Goal: Task Accomplishment & Management: Use online tool/utility

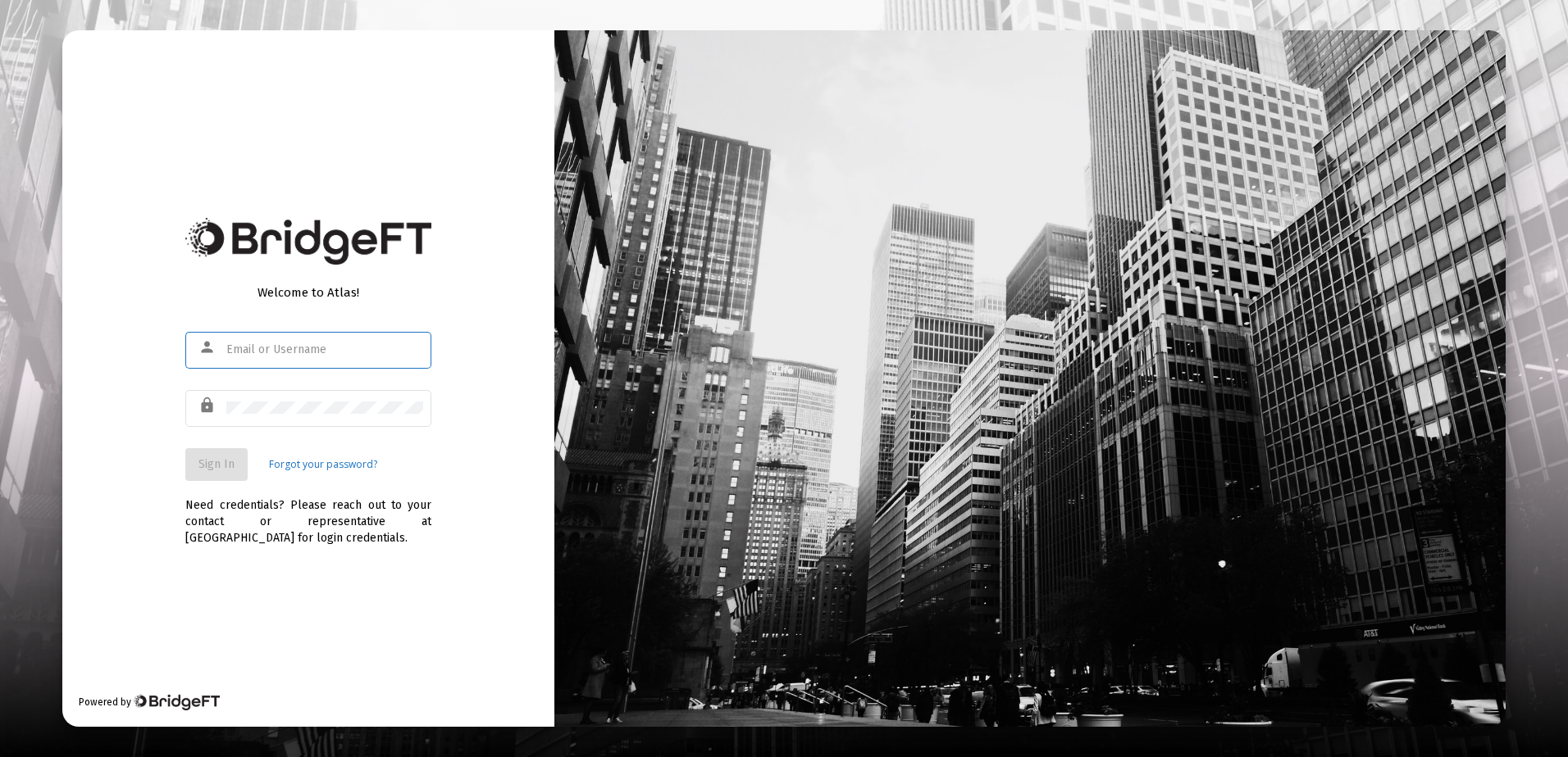
type input "[EMAIL_ADDRESS][DOMAIN_NAME]"
click at [221, 459] on span "Sign In" at bounding box center [216, 464] width 36 height 14
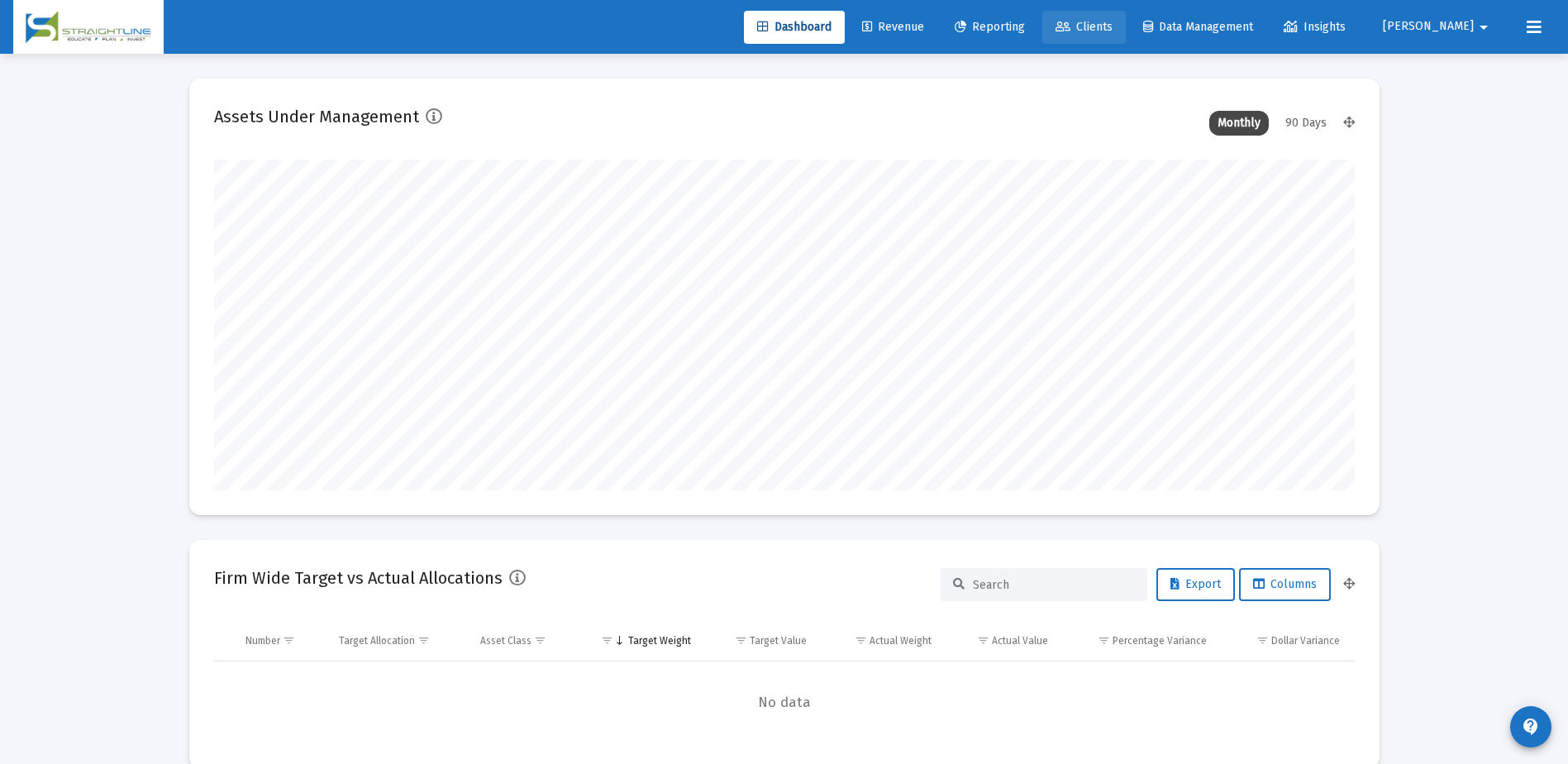
click at [1112, 30] on span "Clients" at bounding box center [1085, 27] width 57 height 14
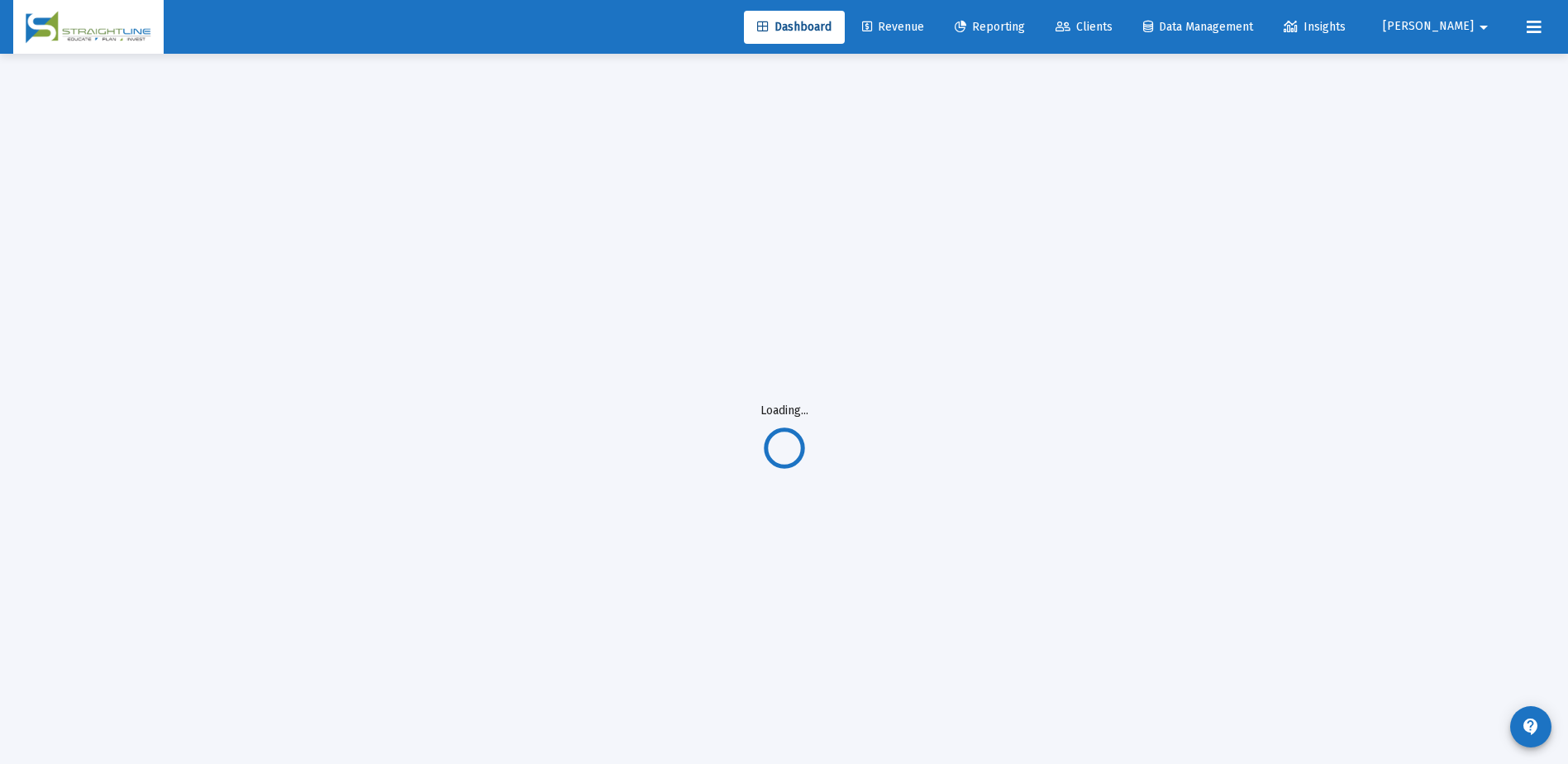
click at [924, 28] on span "Revenue" at bounding box center [892, 27] width 62 height 14
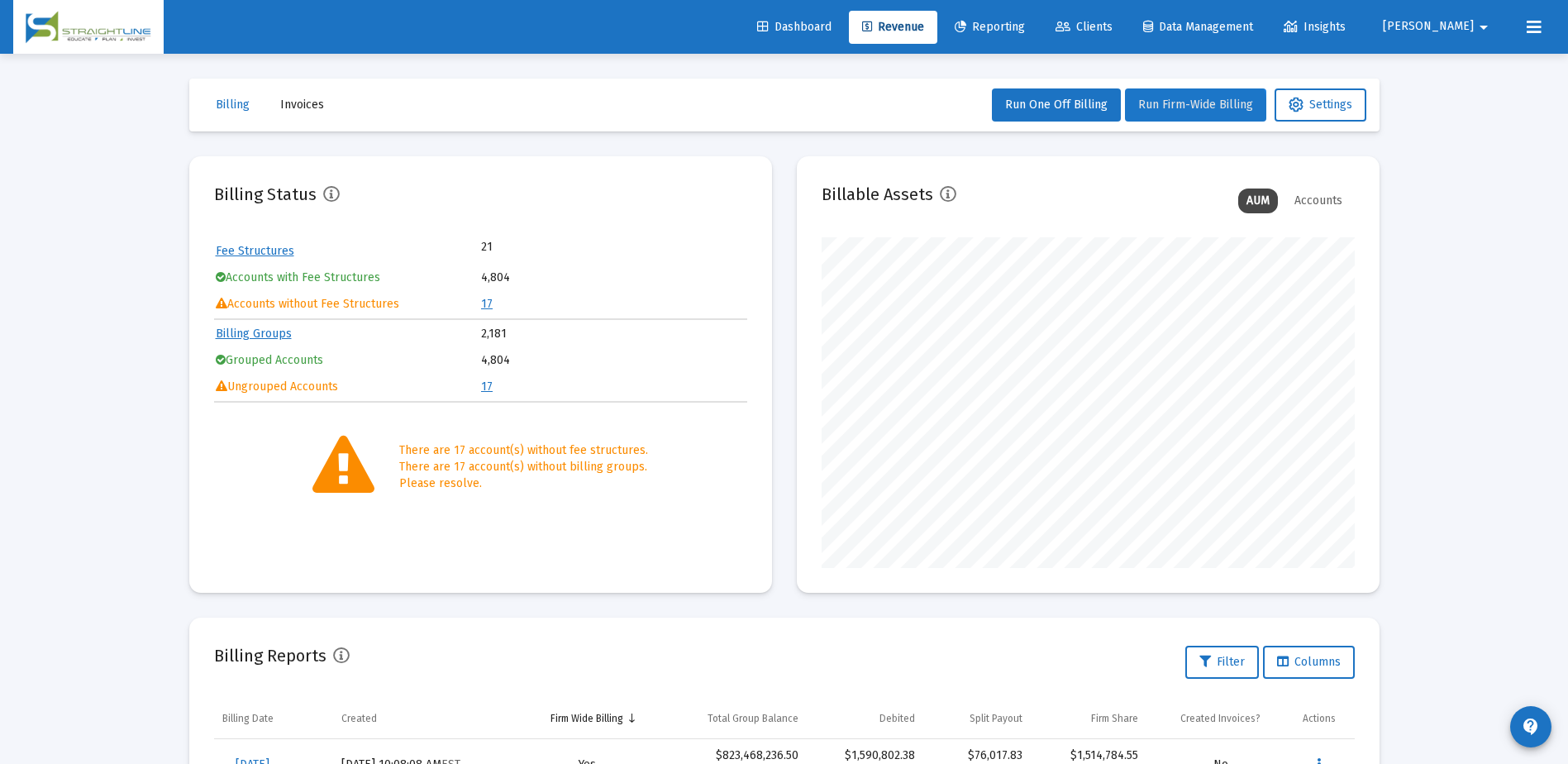
click at [1185, 111] on span "Run Firm-Wide Billing" at bounding box center [1196, 104] width 115 height 14
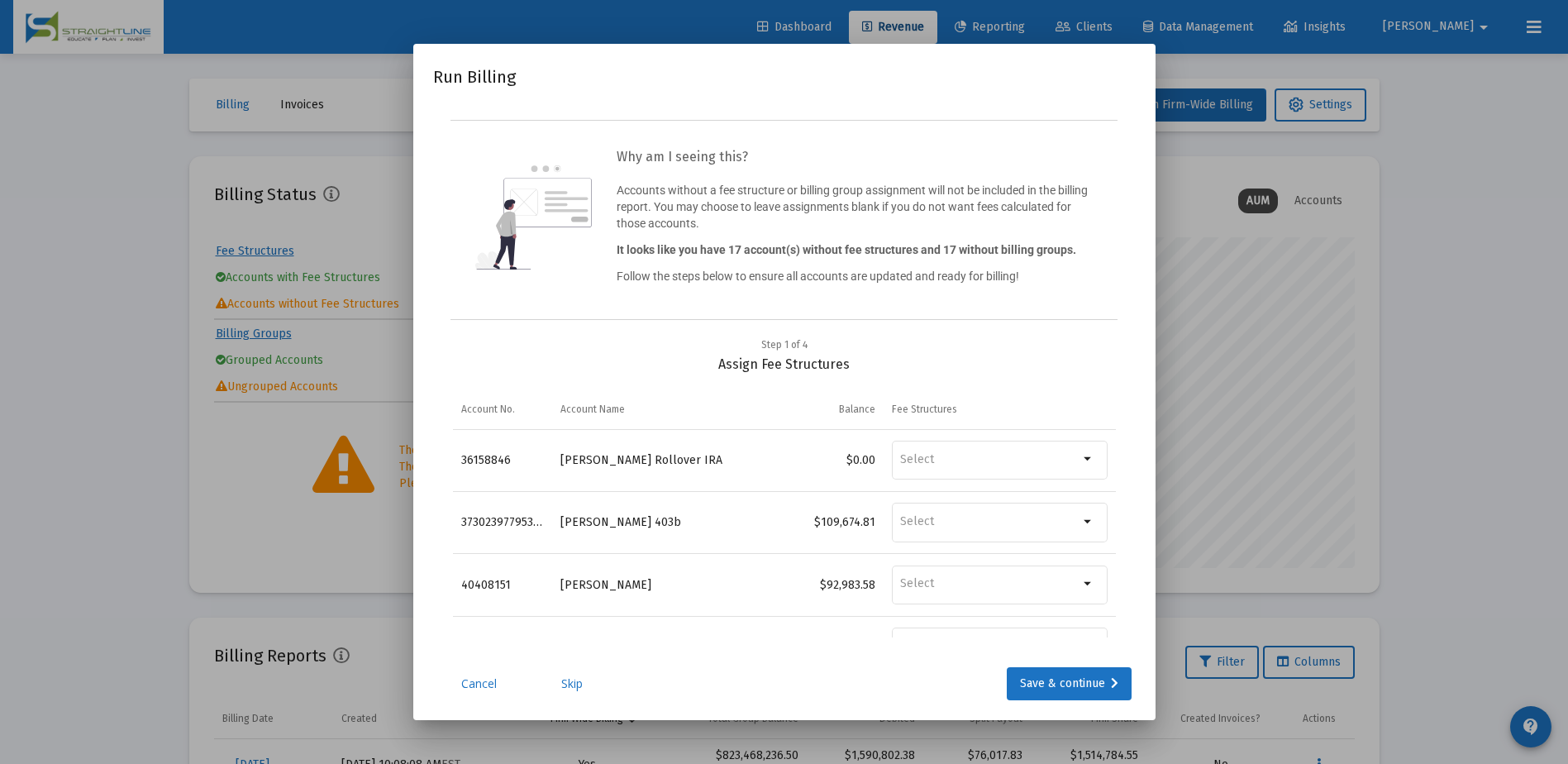
click at [577, 688] on link "Skip" at bounding box center [572, 684] width 82 height 17
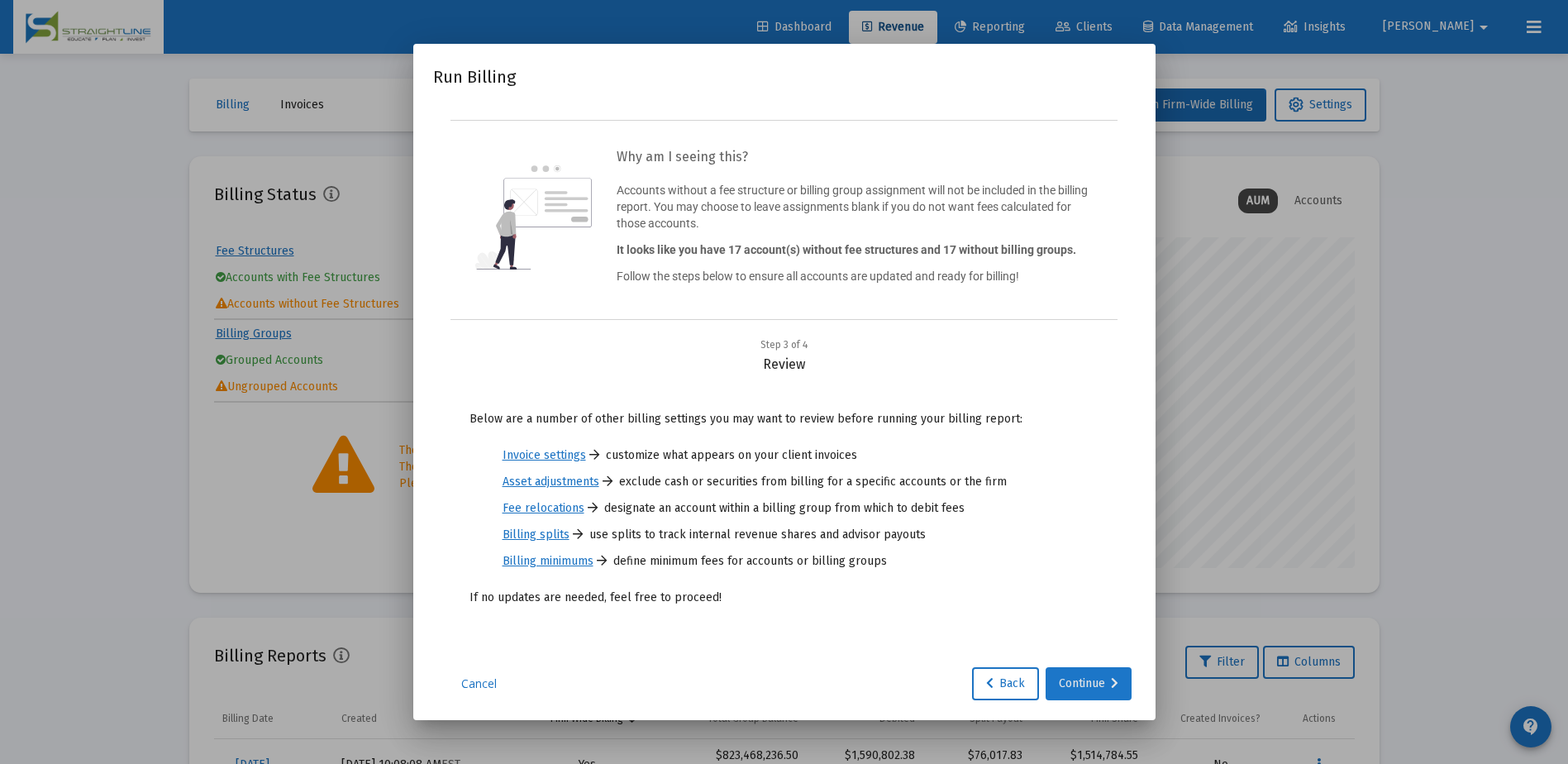
click at [1082, 678] on div "Continue" at bounding box center [1089, 684] width 59 height 33
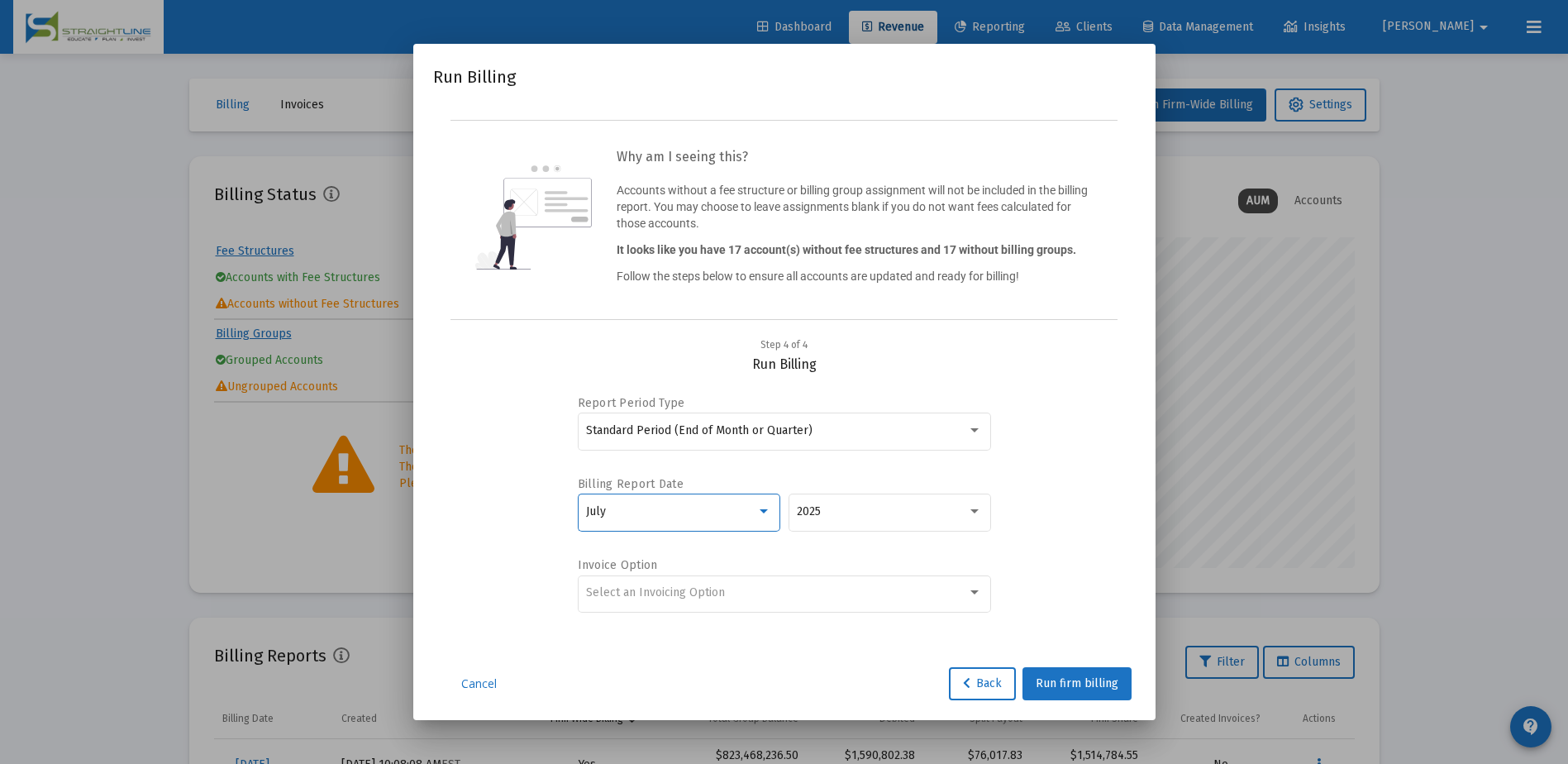
click at [762, 515] on div at bounding box center [764, 511] width 15 height 13
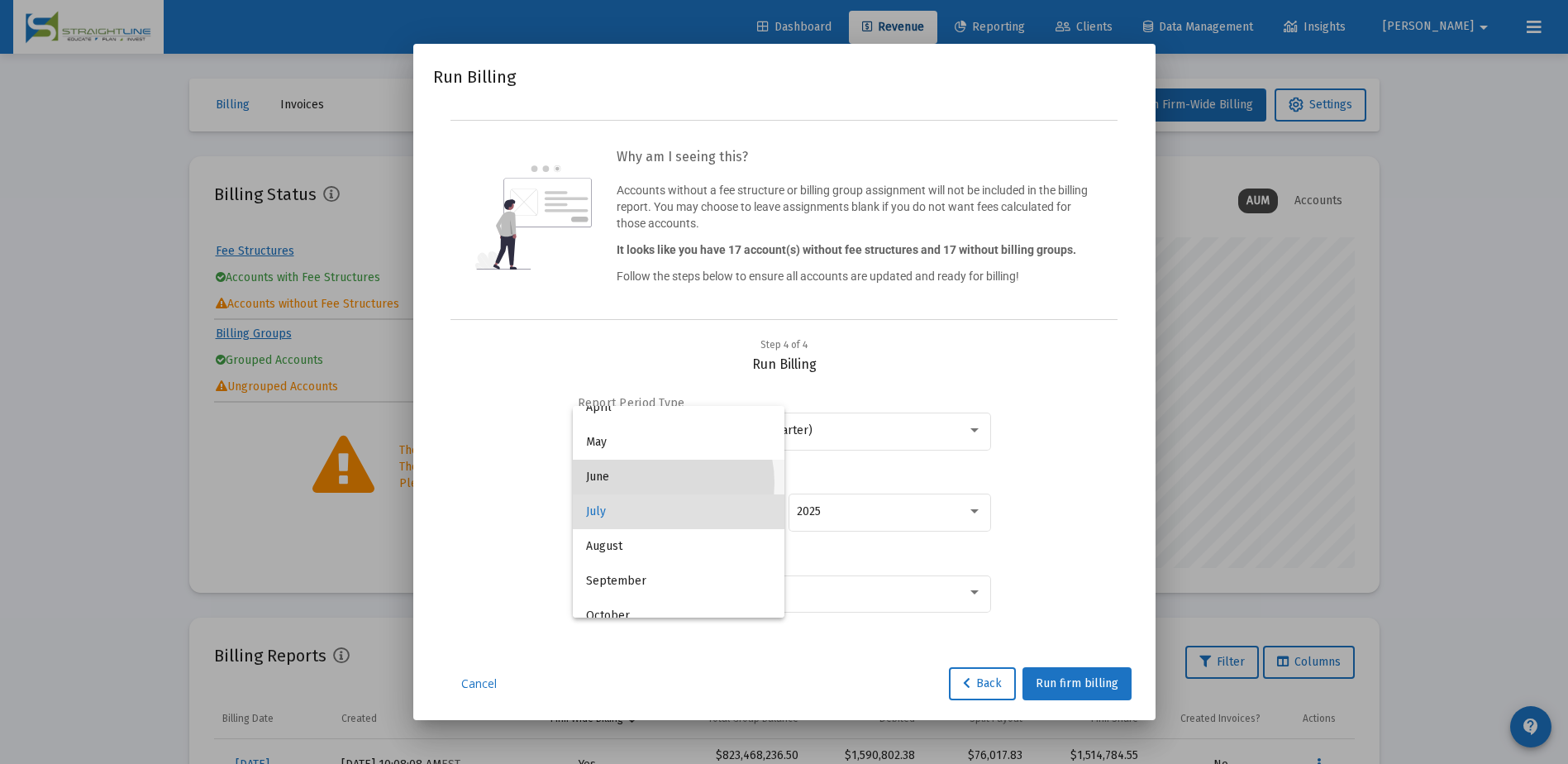
click at [653, 483] on span "June" at bounding box center [679, 477] width 185 height 35
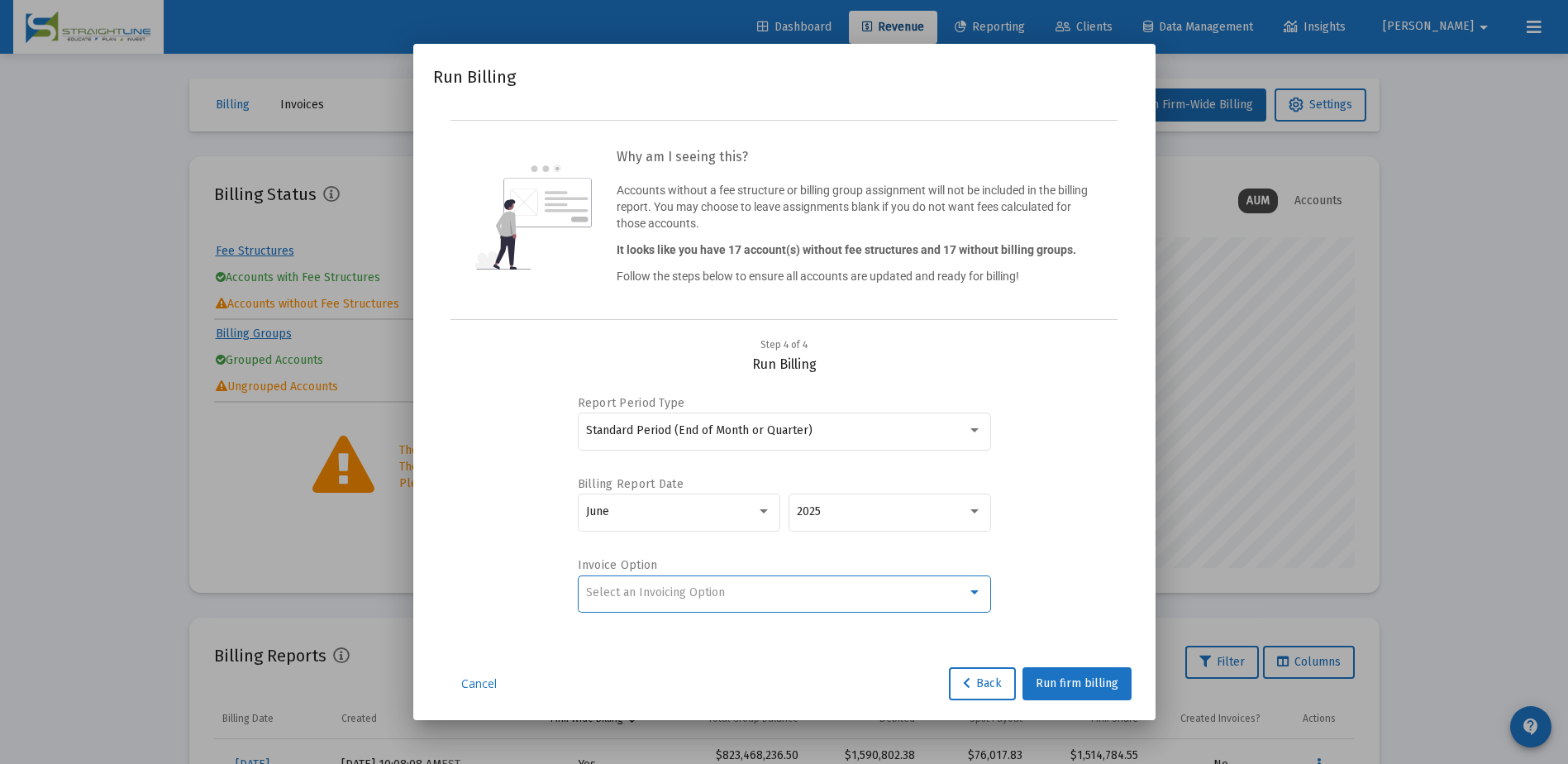
click at [881, 597] on div "Select an Invoicing Option" at bounding box center [777, 593] width 381 height 13
click at [621, 593] on span "No Invoice" at bounding box center [784, 593] width 396 height 35
drag, startPoint x: 1073, startPoint y: 663, endPoint x: 1078, endPoint y: 684, distance: 21.6
click at [1078, 684] on div "Run Billing Why am I seeing this? Accounts without a fee structure or billing g…" at bounding box center [784, 382] width 702 height 637
click at [1078, 684] on span "Run firm billing" at bounding box center [1077, 684] width 82 height 14
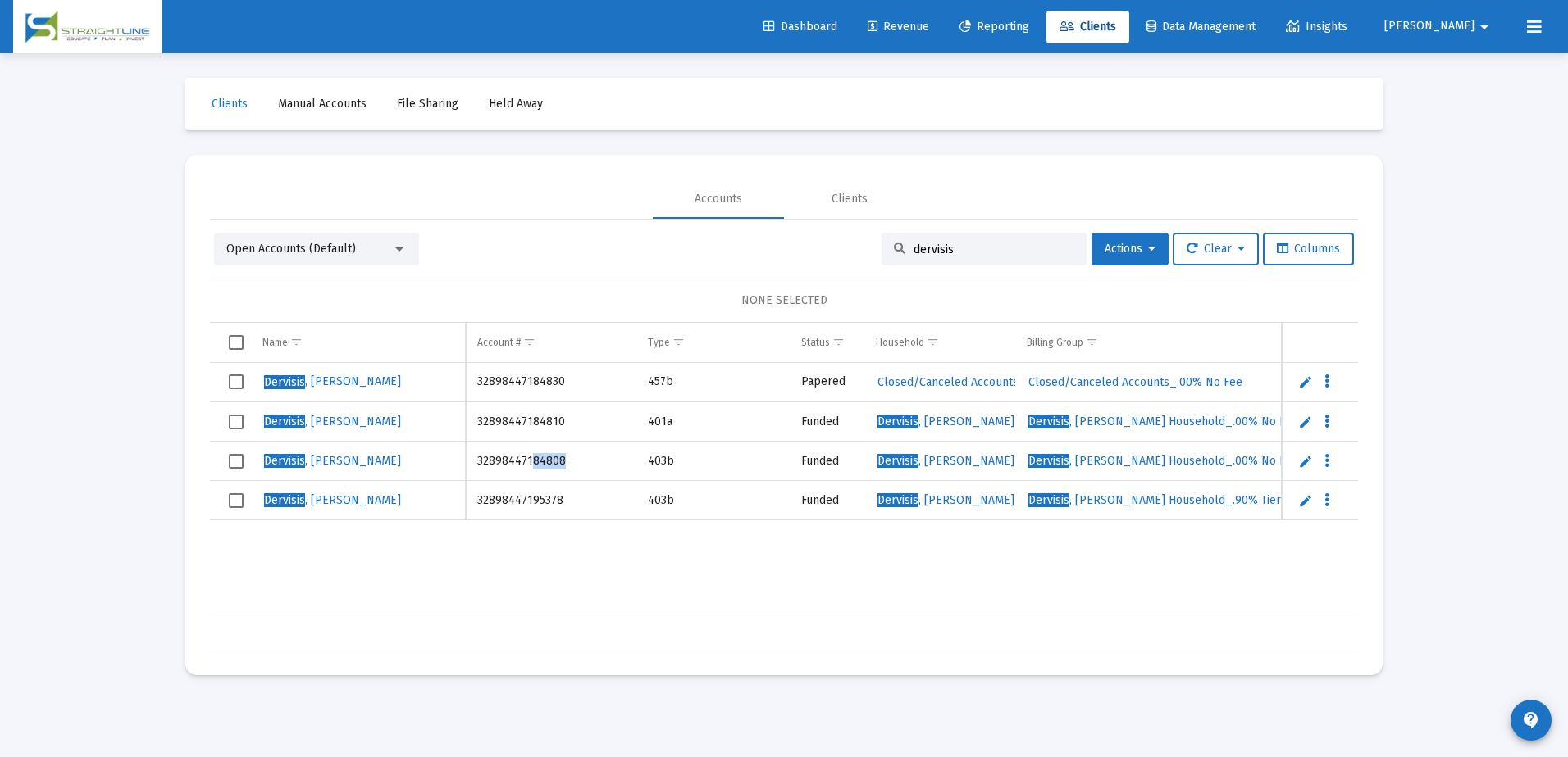
click at [942, 33] on link "Revenue" at bounding box center [898, 27] width 87 height 32
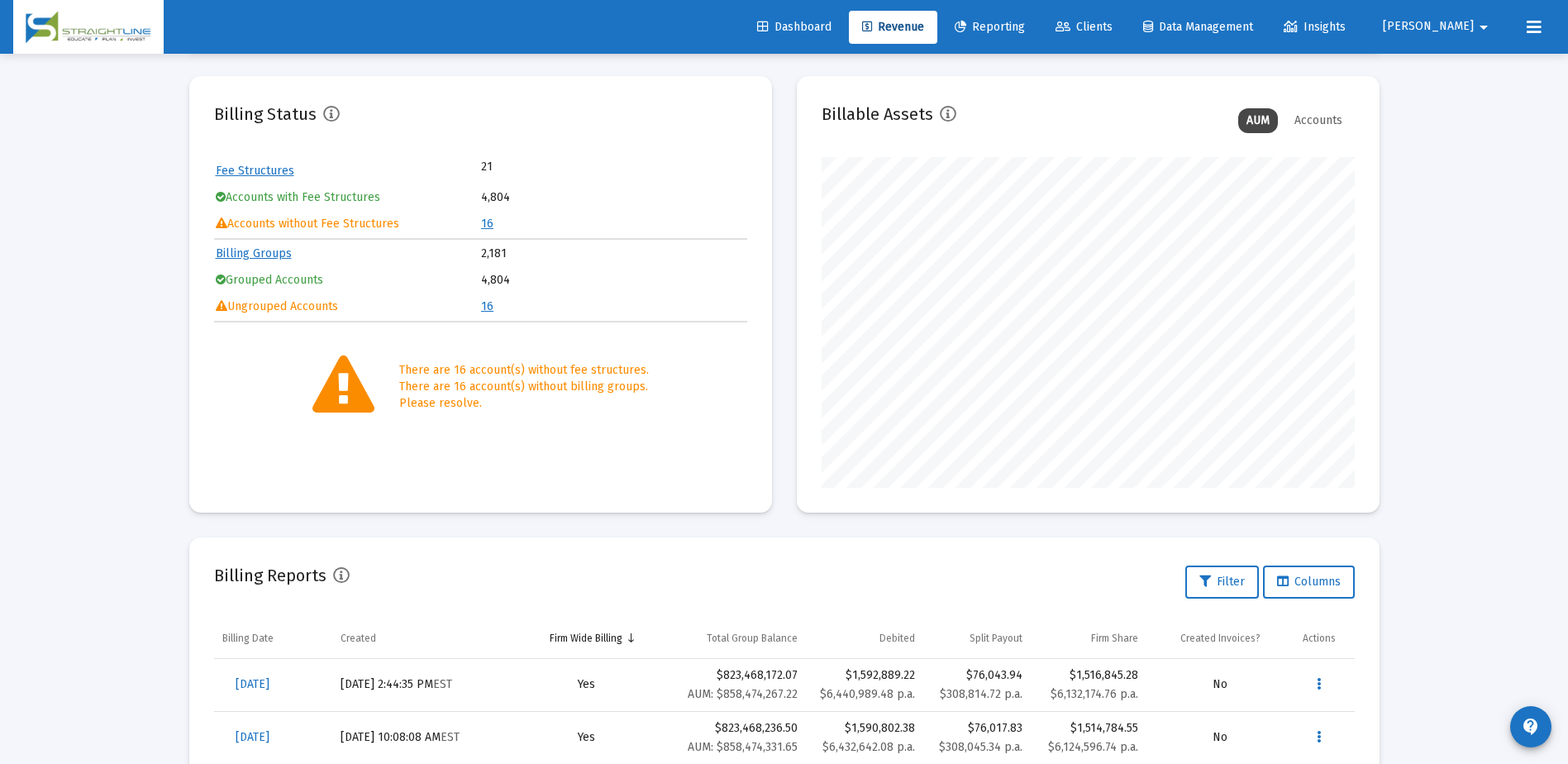
scroll to position [191, 0]
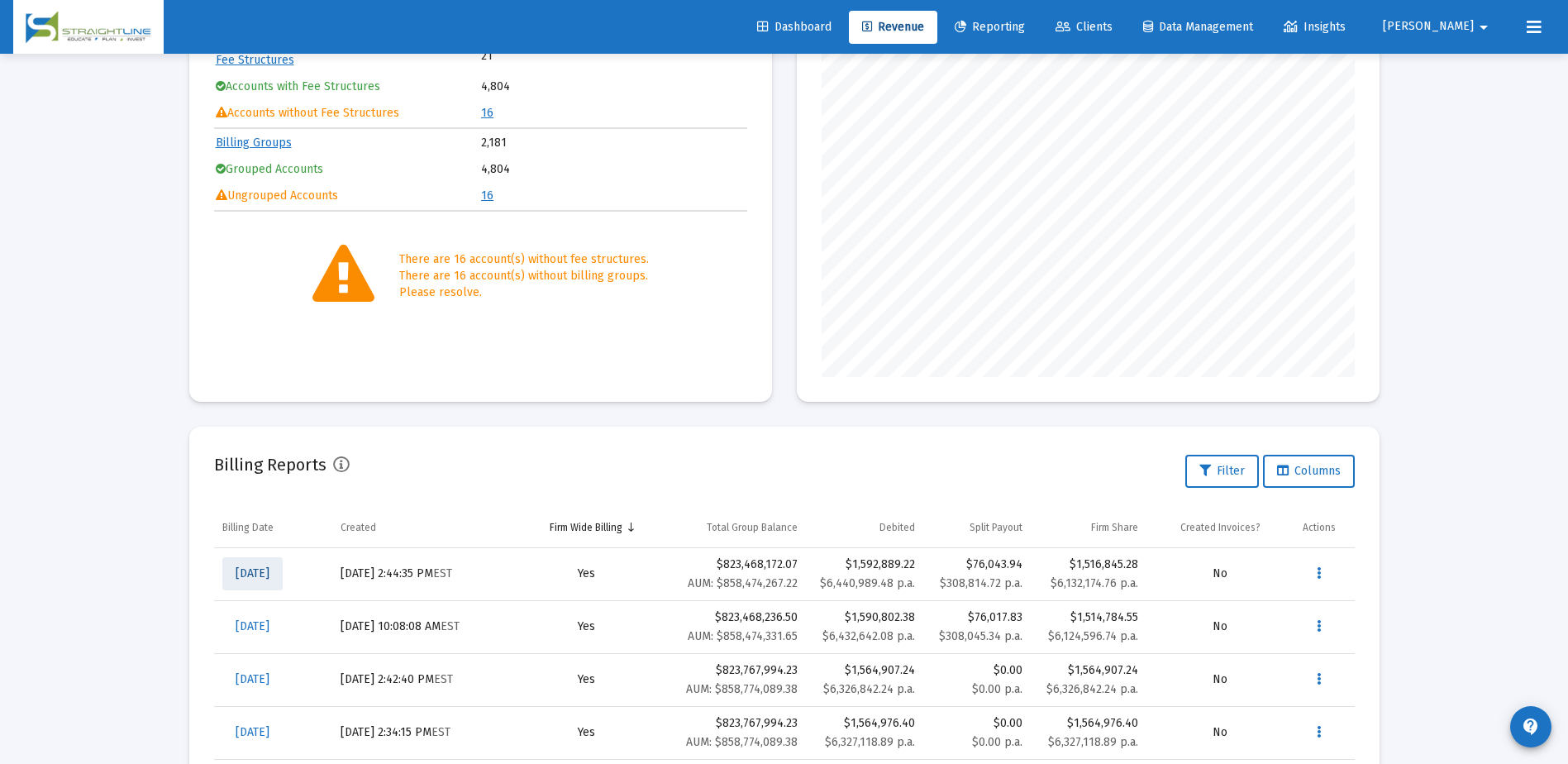
click at [265, 331] on span "[DATE]" at bounding box center [253, 574] width 34 height 14
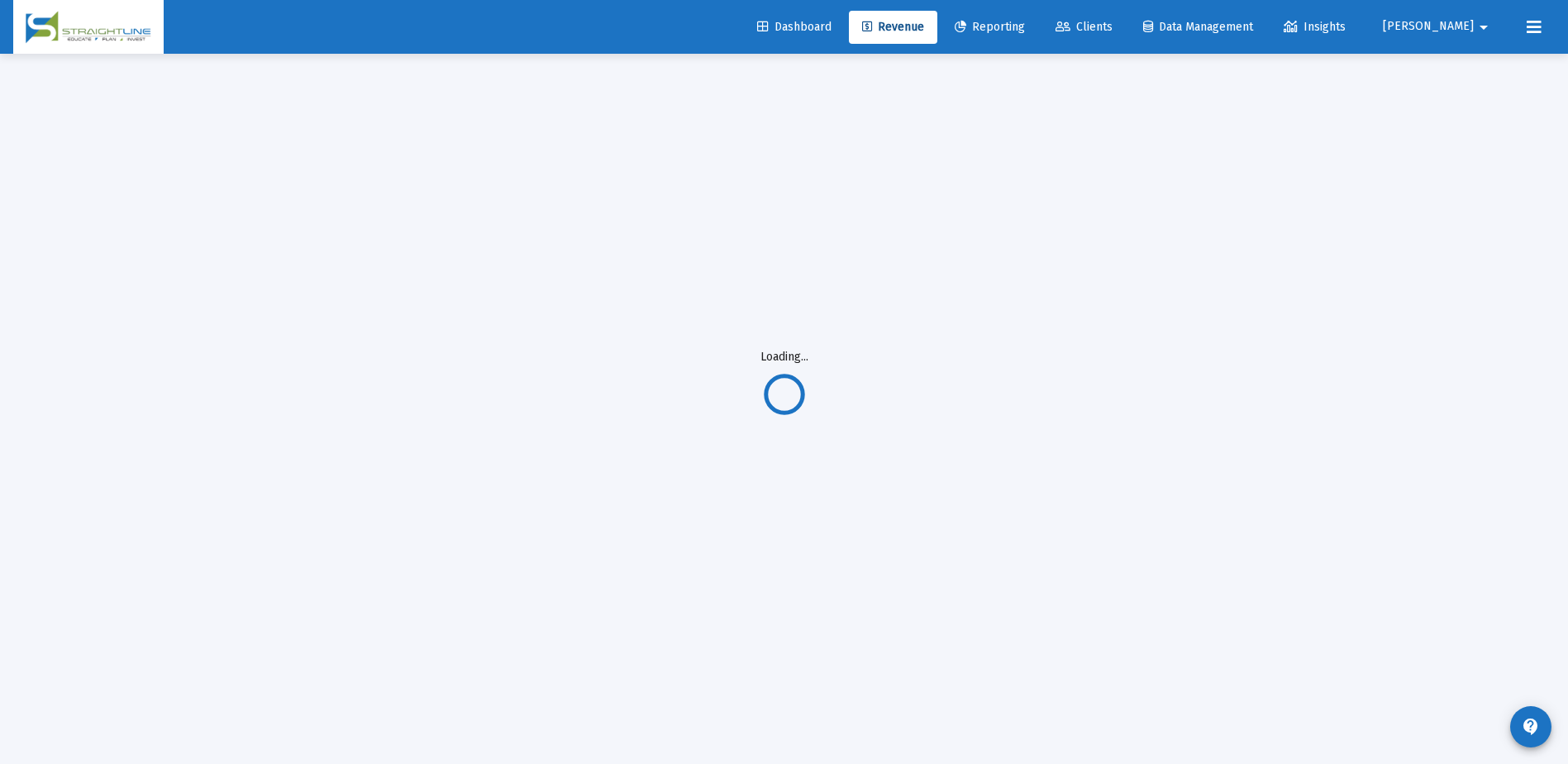
scroll to position [54, 0]
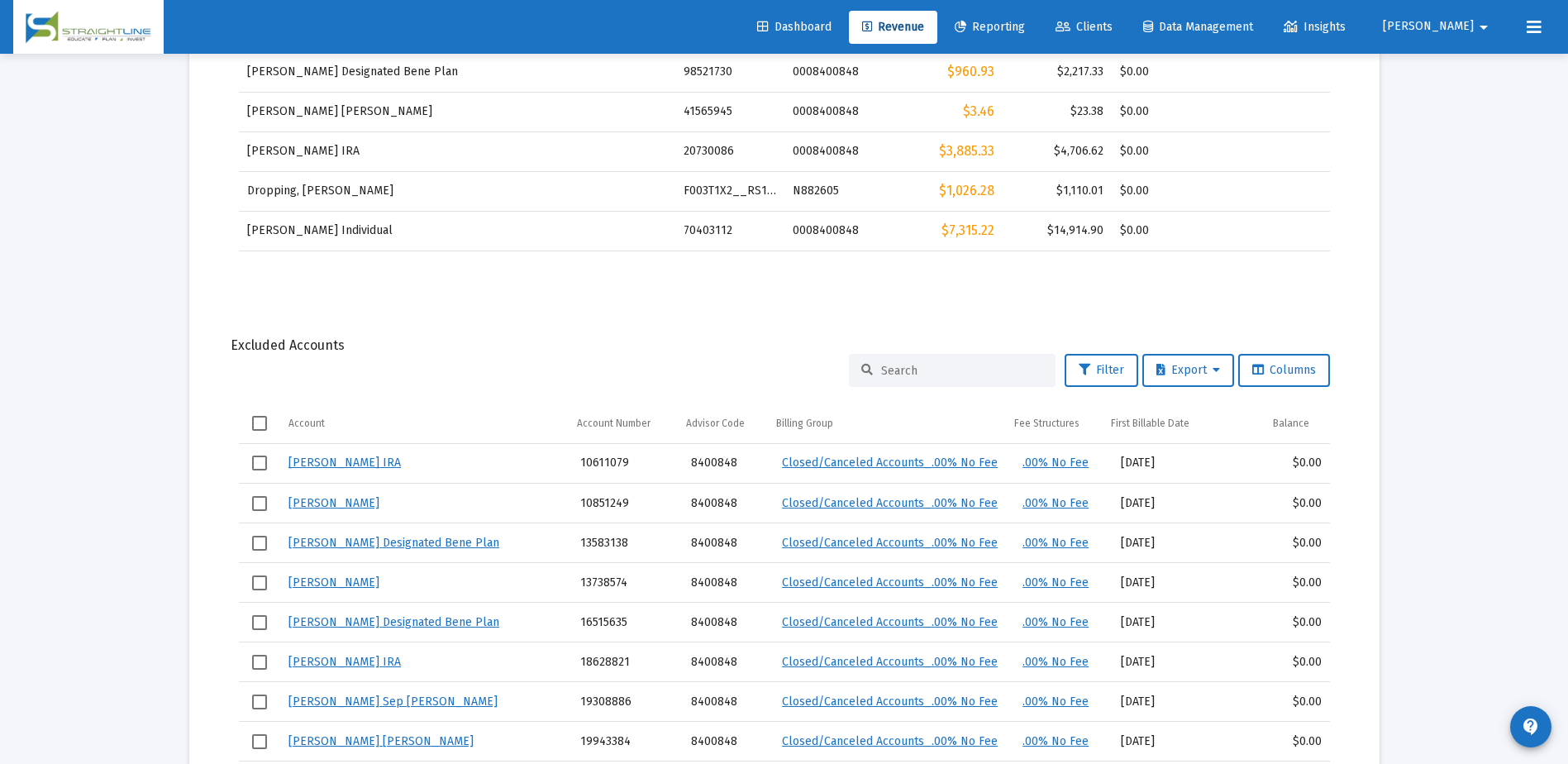
scroll to position [1377, 0]
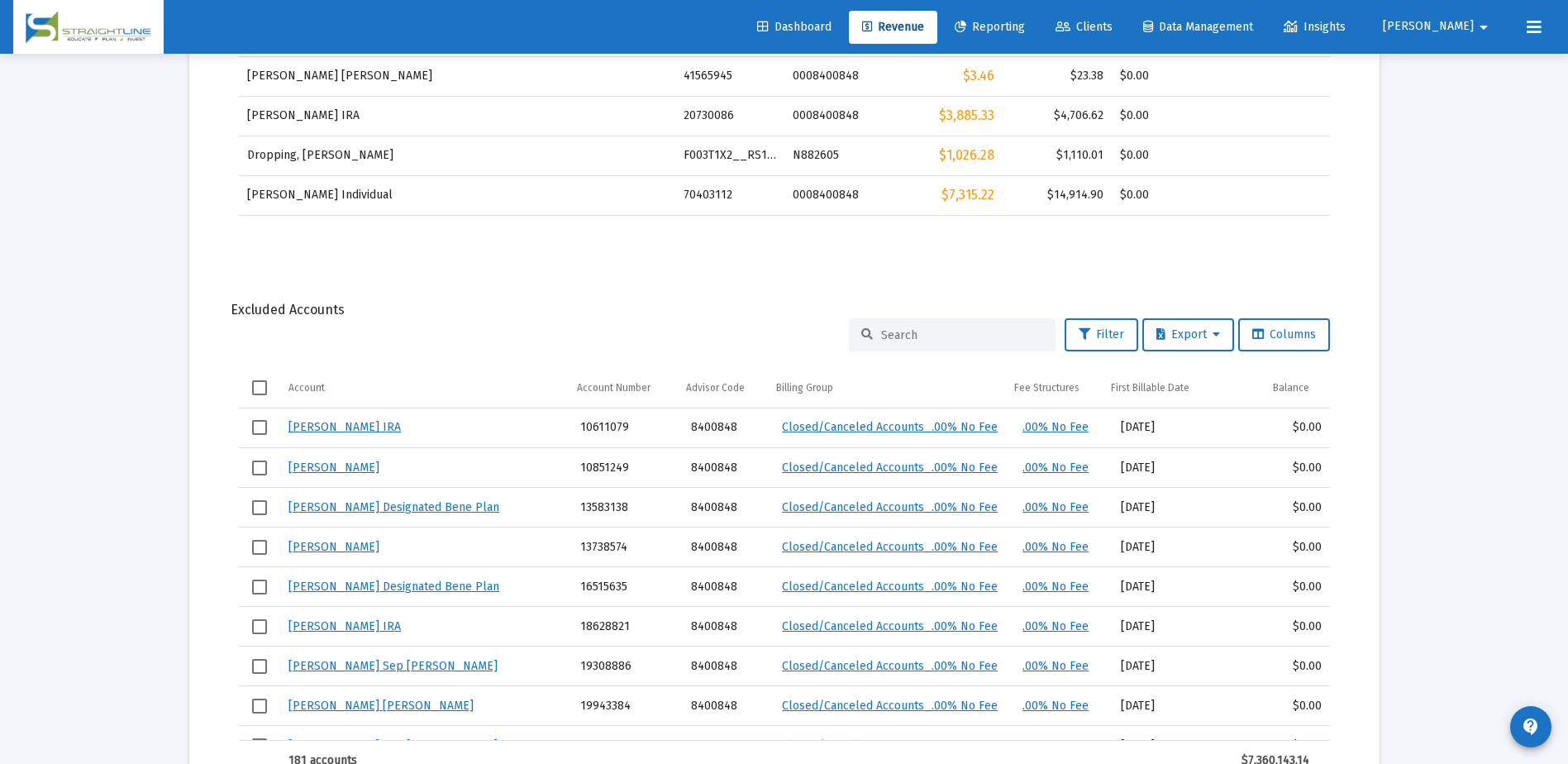
click at [885, 331] on input at bounding box center [963, 335] width 162 height 14
click at [900, 329] on input at bounding box center [963, 335] width 162 height 14
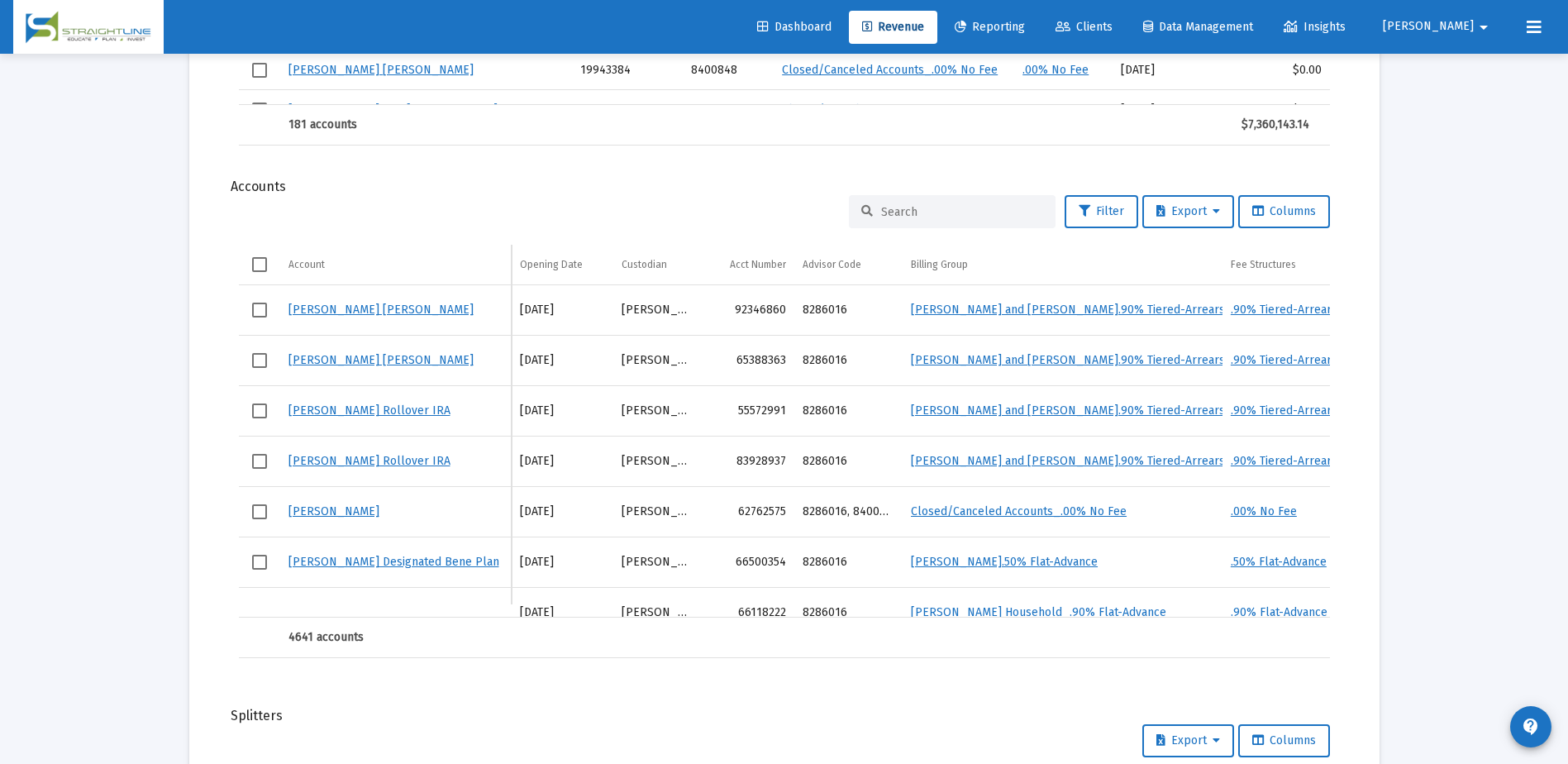
scroll to position [1985, 0]
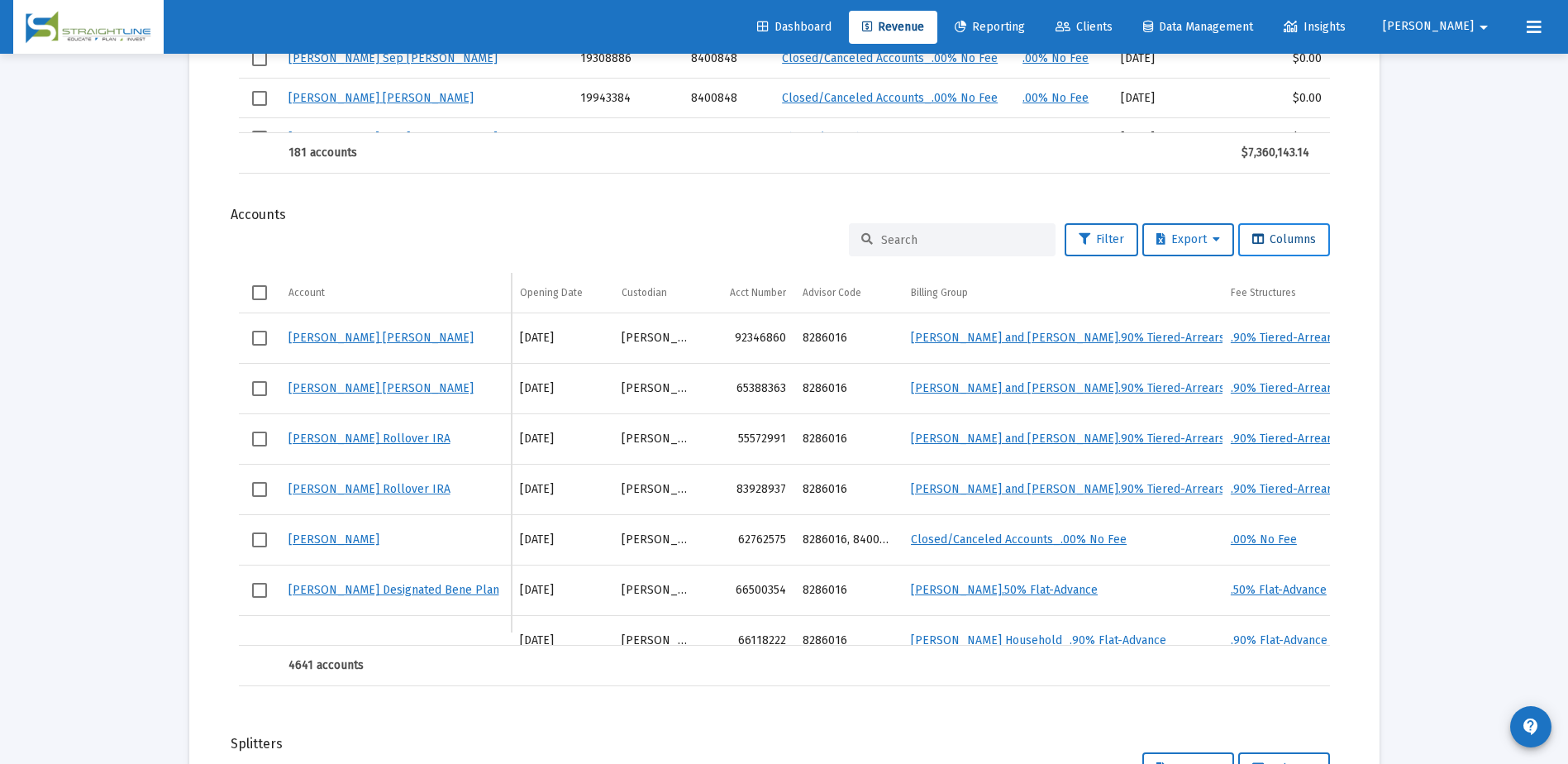
click at [1277, 244] on span "Columns" at bounding box center [1284, 240] width 63 height 14
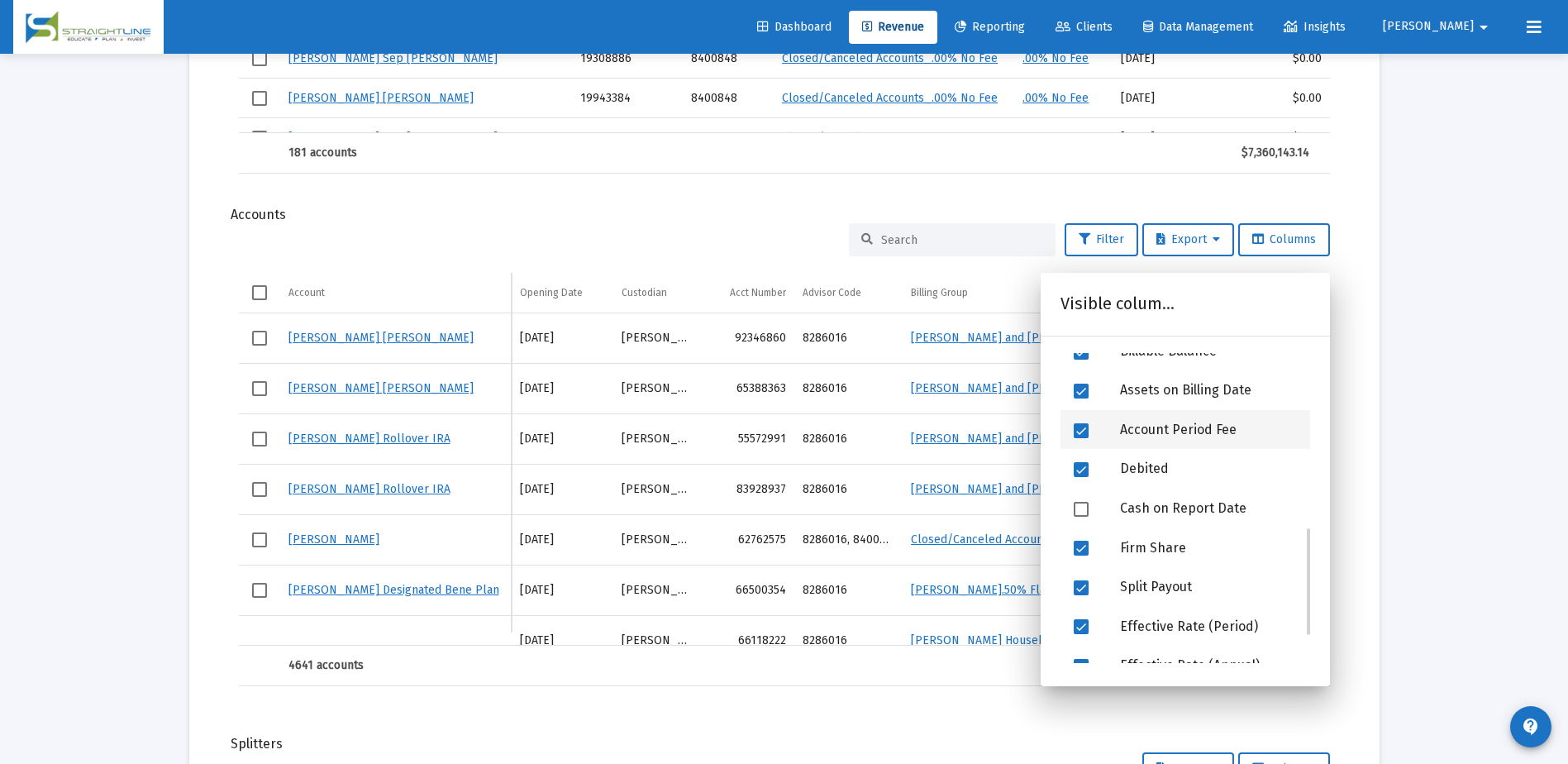
scroll to position [573, 0]
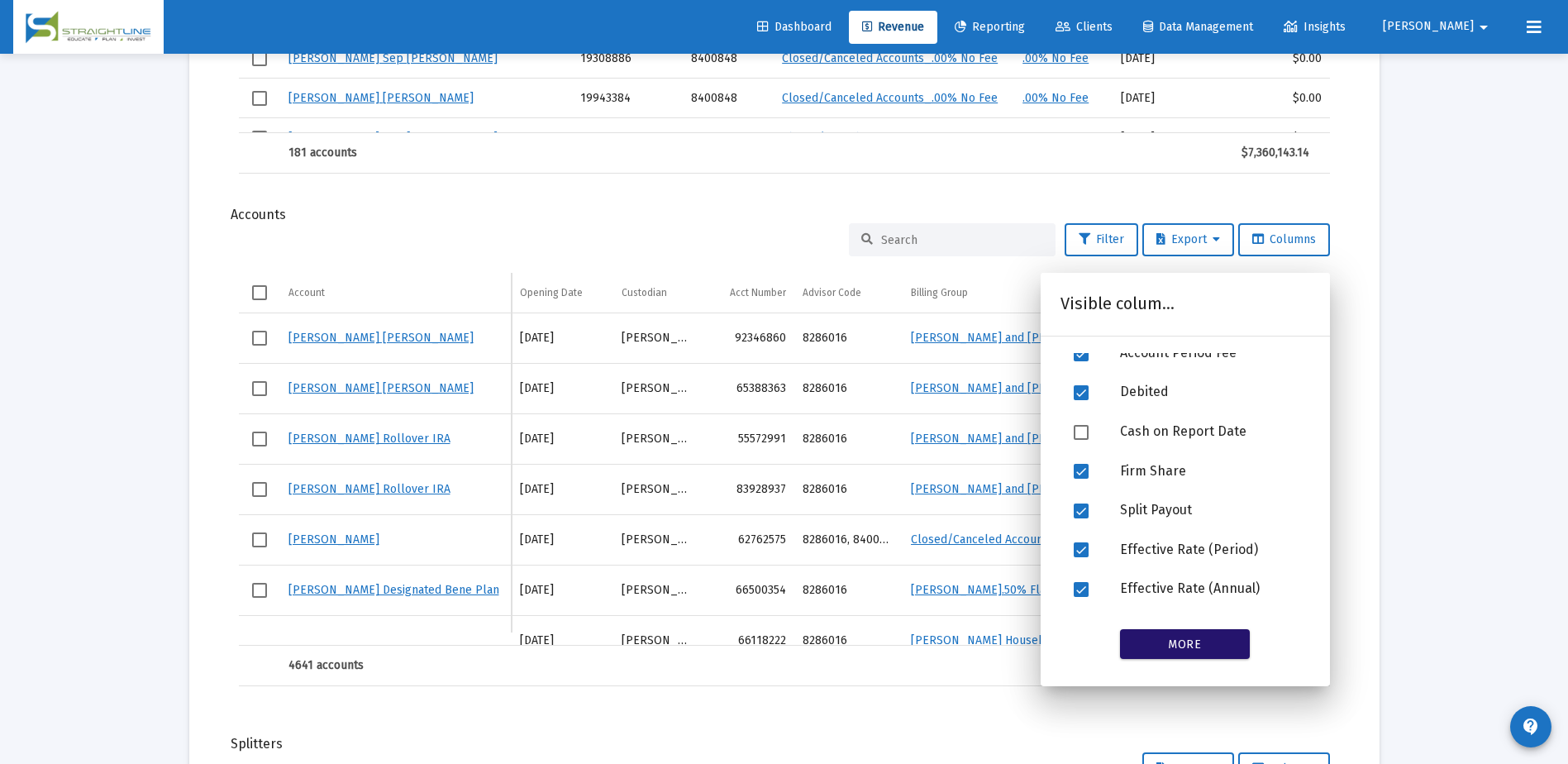
drag, startPoint x: 1206, startPoint y: 649, endPoint x: 1016, endPoint y: 673, distance: 191.5
click at [1016, 331] on dx-data-grid "Account Account Opening Date Custodian Acct Number Advisor Code Billing Group F…" at bounding box center [784, 479] width 1092 height 413
click at [993, 331] on td "Data grid" at bounding box center [1062, 666] width 320 height 40
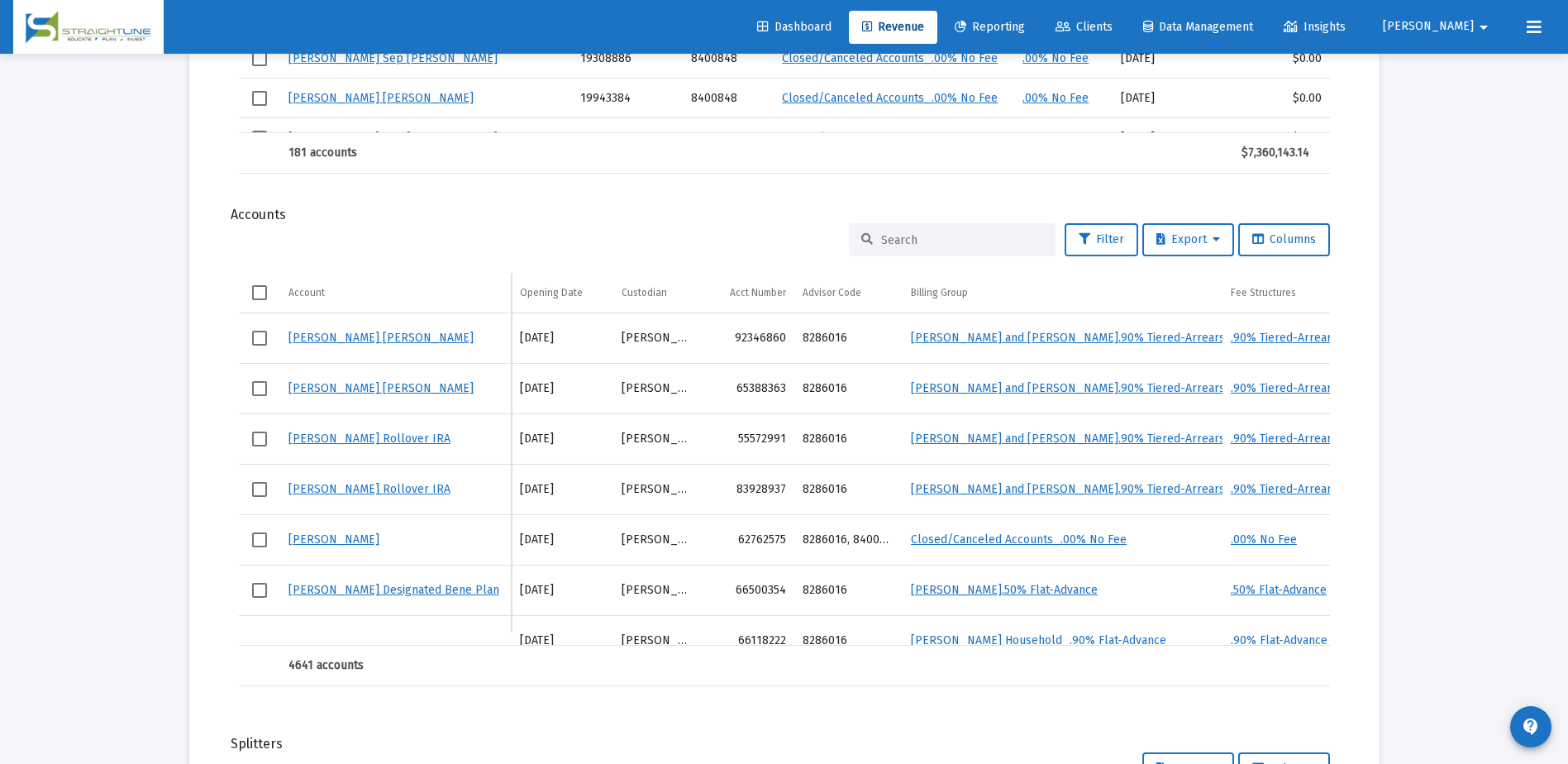
scroll to position [2150, 0]
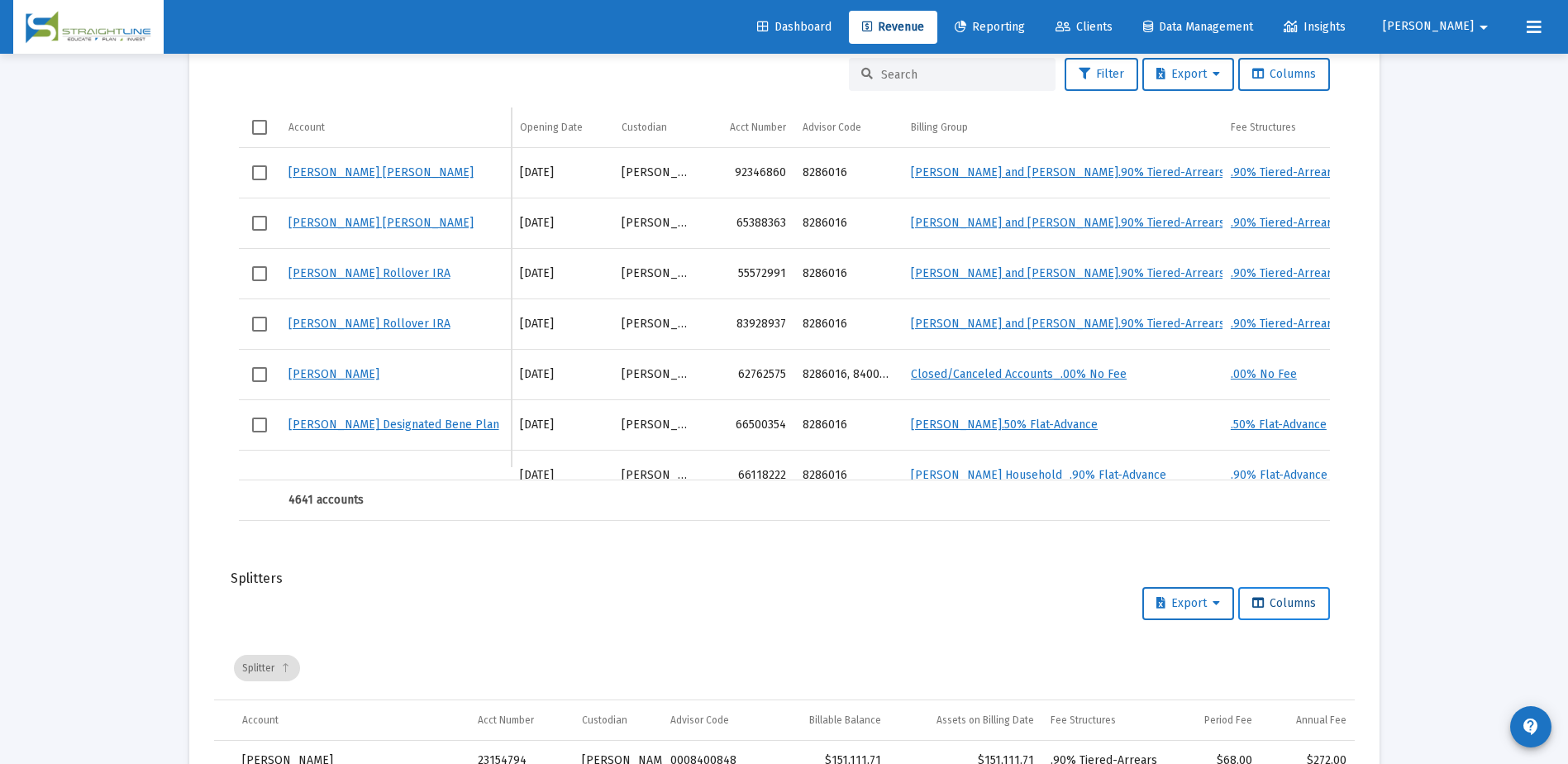
click at [1302, 331] on button "Columns" at bounding box center [1284, 603] width 92 height 33
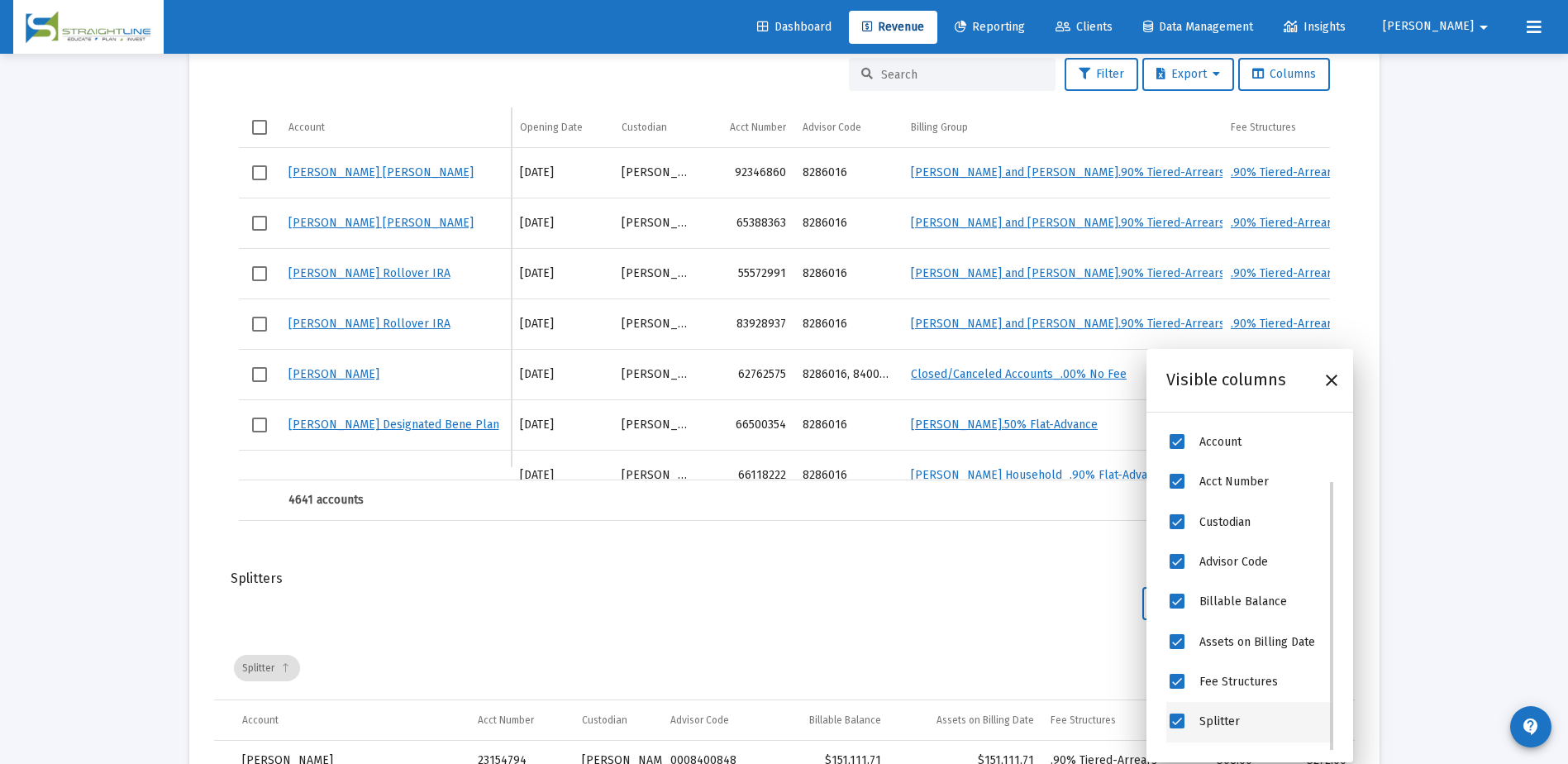
scroll to position [70, 0]
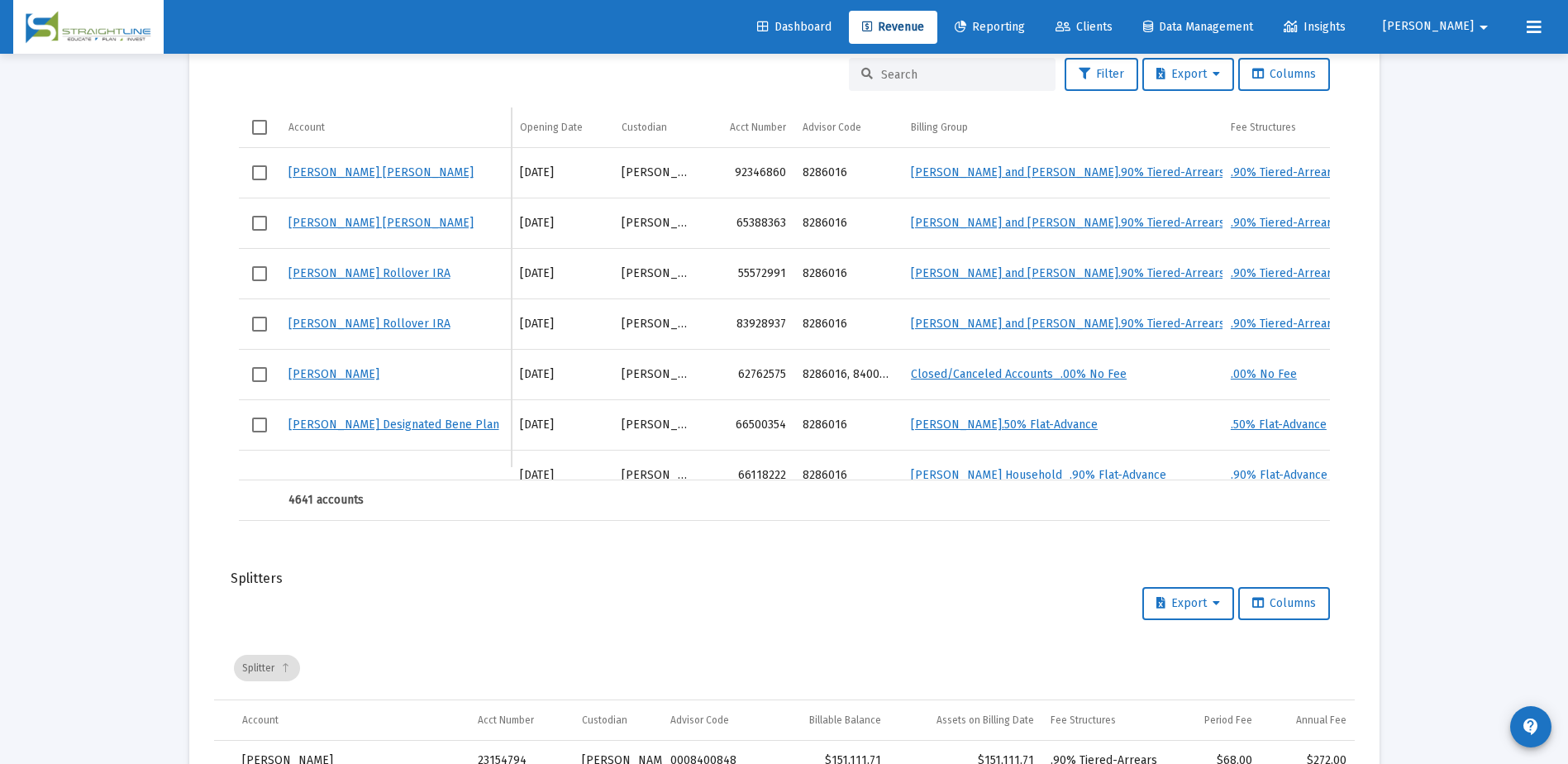
scroll to position [1819, 0]
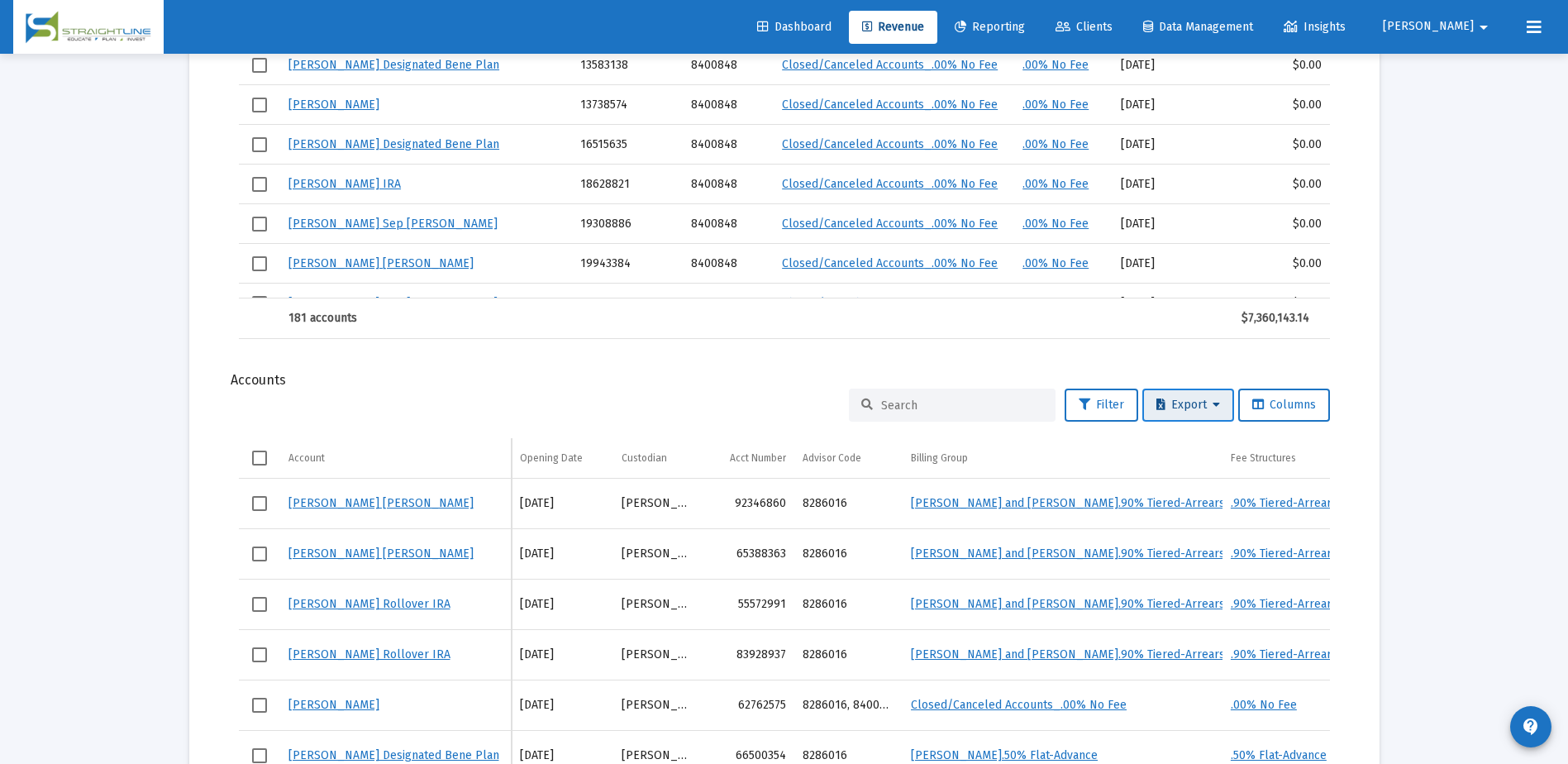
click at [1186, 331] on button "Export" at bounding box center [1188, 404] width 92 height 33
click at [1195, 331] on button "Export All Rows" at bounding box center [1193, 448] width 113 height 40
